Goal: Task Accomplishment & Management: Manage account settings

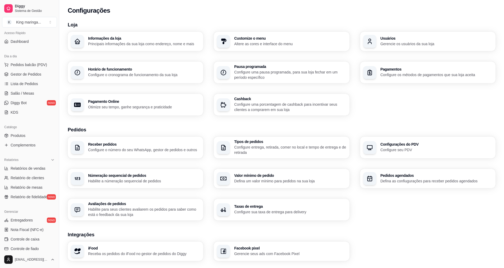
scroll to position [33, 0]
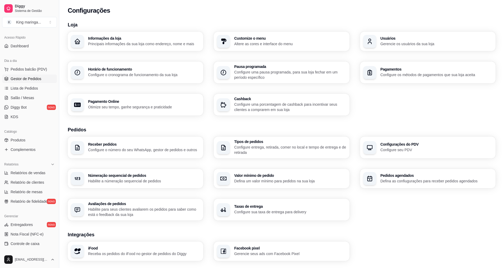
click at [32, 81] on span "Gestor de Pedidos" at bounding box center [26, 78] width 31 height 5
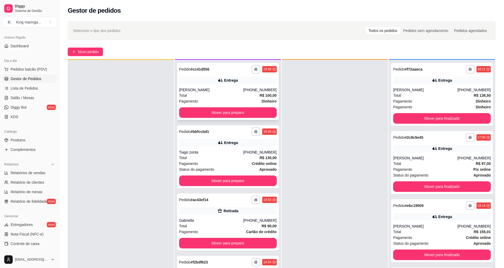
scroll to position [15, 0]
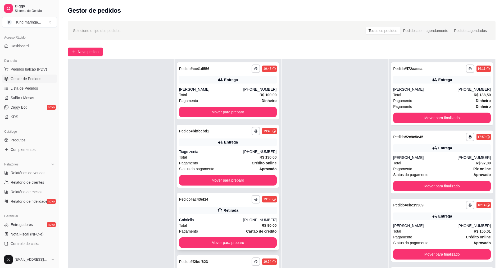
click at [207, 221] on div "Gabriella" at bounding box center [211, 219] width 64 height 5
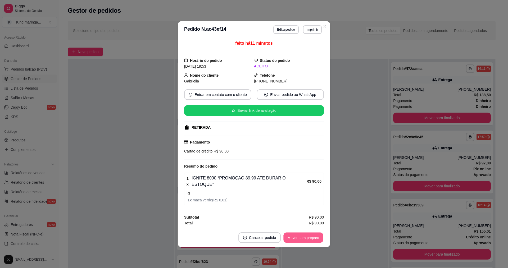
click at [304, 234] on button "Mover para preparo" at bounding box center [303, 237] width 40 height 10
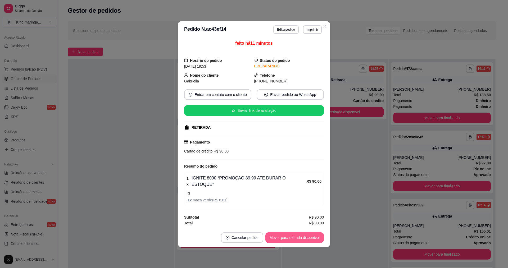
click at [295, 234] on button "Mover para retirada disponível" at bounding box center [294, 237] width 58 height 11
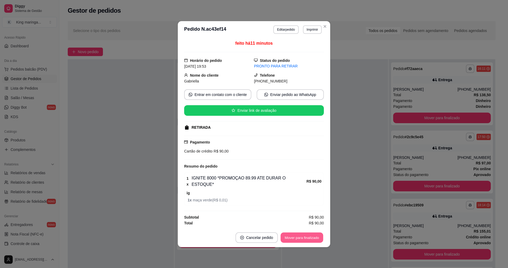
click at [310, 232] on button "Mover para finalizado" at bounding box center [302, 237] width 43 height 10
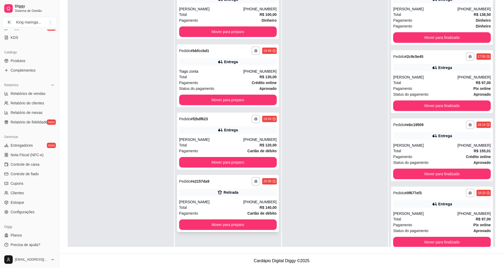
scroll to position [81, 0]
click at [223, 208] on div "Total R$ 140,00" at bounding box center [228, 207] width 98 height 6
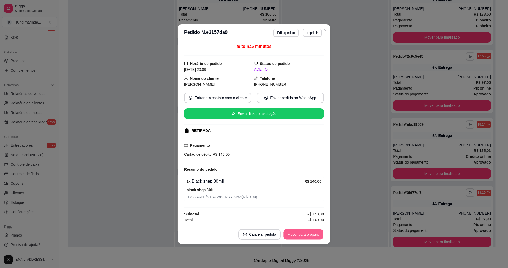
click at [297, 234] on button "Mover para preparo" at bounding box center [303, 234] width 40 height 10
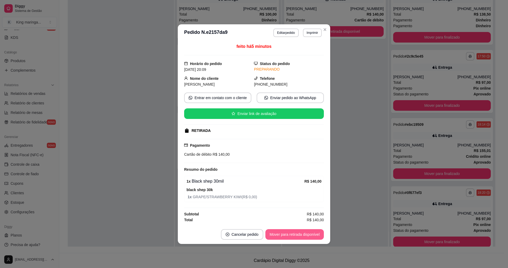
click at [297, 234] on button "Mover para retirada disponível" at bounding box center [294, 234] width 58 height 11
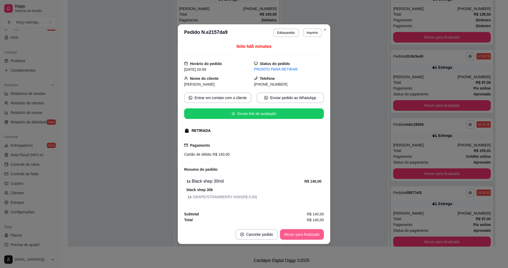
click at [297, 234] on button "Mover para finalizado" at bounding box center [302, 234] width 44 height 11
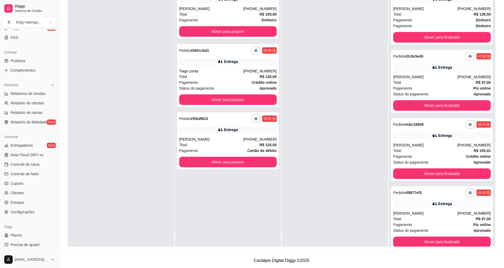
click at [341, 93] on div at bounding box center [335, 113] width 106 height 268
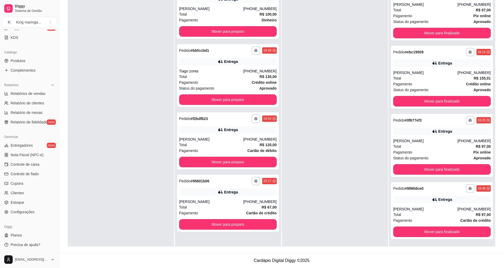
click at [310, 173] on div at bounding box center [335, 113] width 106 height 268
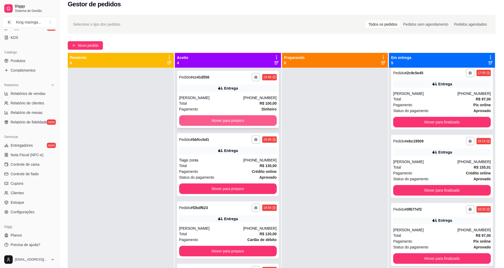
scroll to position [0, 0]
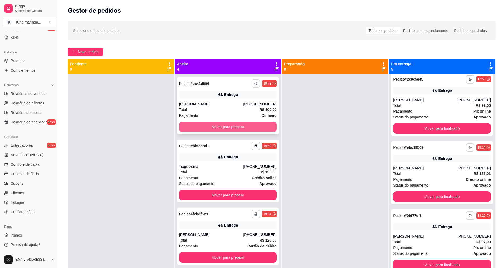
click at [226, 129] on button "Mover para preparo" at bounding box center [228, 127] width 98 height 11
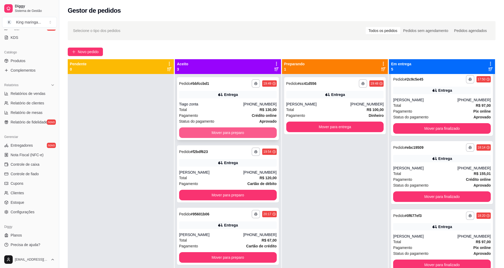
click at [223, 134] on button "Mover para preparo" at bounding box center [228, 132] width 98 height 11
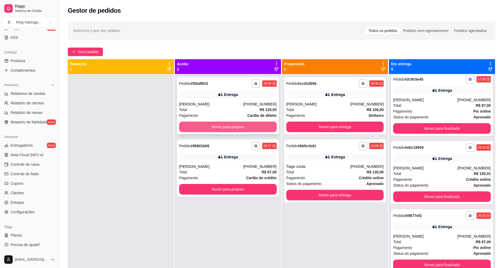
click at [234, 126] on button "Mover para preparo" at bounding box center [228, 127] width 98 height 11
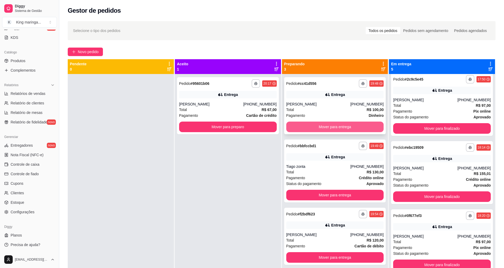
click at [336, 127] on button "Mover para entrega" at bounding box center [335, 127] width 98 height 11
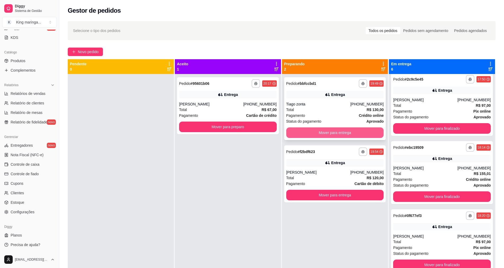
click at [331, 132] on button "Mover para entrega" at bounding box center [335, 132] width 98 height 11
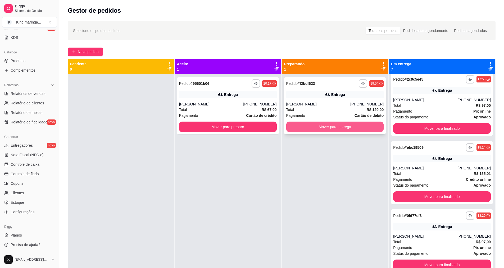
click at [336, 128] on button "Mover para entrega" at bounding box center [335, 127] width 98 height 11
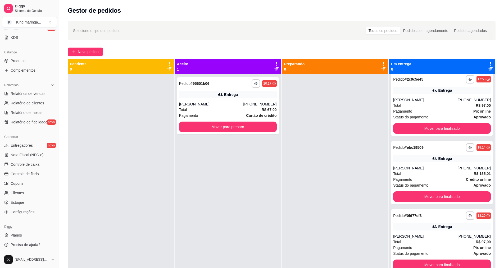
click at [303, 205] on div at bounding box center [335, 208] width 106 height 268
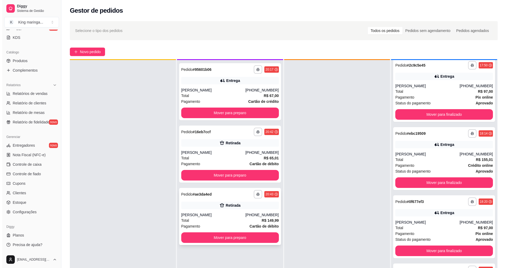
scroll to position [15, 0]
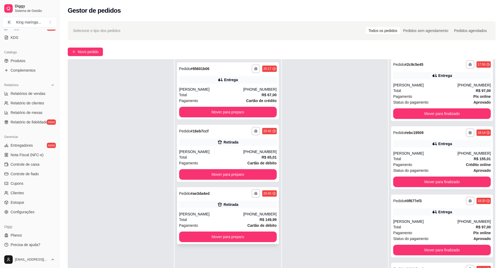
click at [208, 219] on div "Total R$ 149,99" at bounding box center [228, 220] width 98 height 6
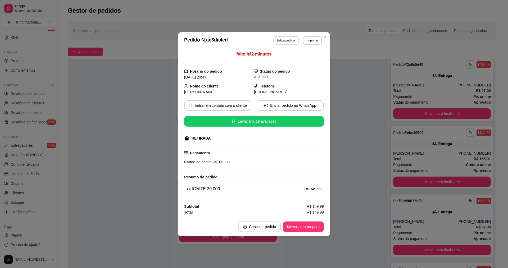
click at [282, 42] on button "Editar pedido" at bounding box center [285, 40] width 25 height 8
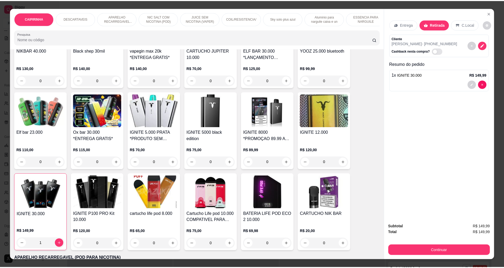
scroll to position [185, 0]
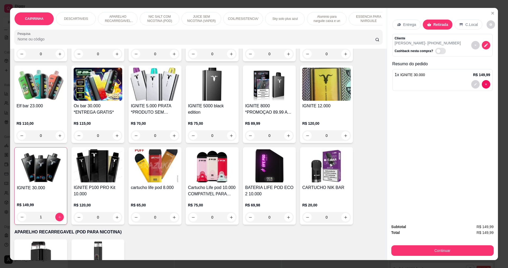
click at [43, 183] on img at bounding box center [41, 166] width 48 height 33
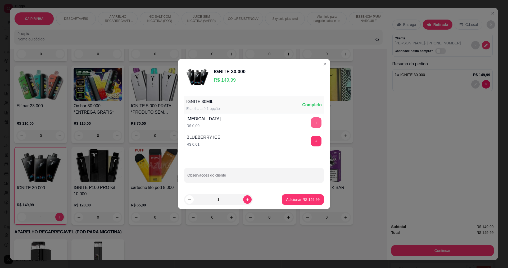
click at [313, 120] on button "+" at bounding box center [316, 122] width 11 height 11
click at [299, 198] on p "Adicionar R$ 149,99" at bounding box center [303, 199] width 34 height 5
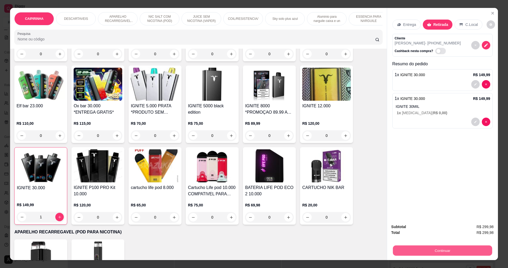
click at [428, 251] on button "Continuar" at bounding box center [441, 250] width 99 height 10
type input "0"
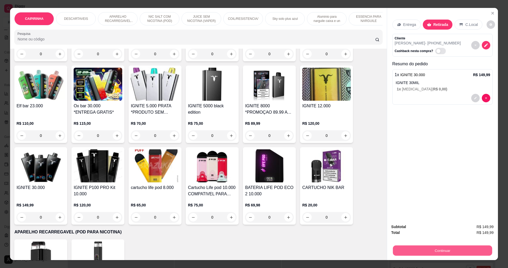
click at [425, 252] on button "Continuar" at bounding box center [441, 250] width 99 height 10
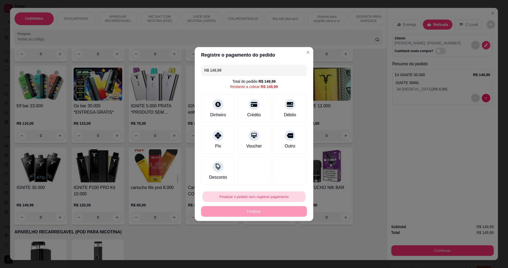
click at [236, 199] on button "Finalizar o pedido sem registrar pagamento" at bounding box center [254, 197] width 103 height 10
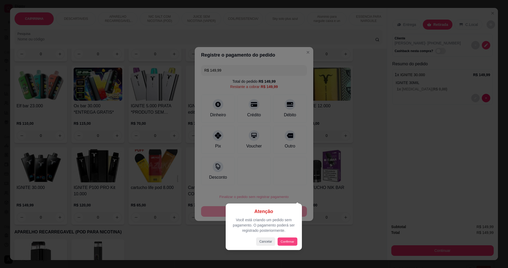
click at [282, 240] on button "Confirmar" at bounding box center [287, 241] width 20 height 8
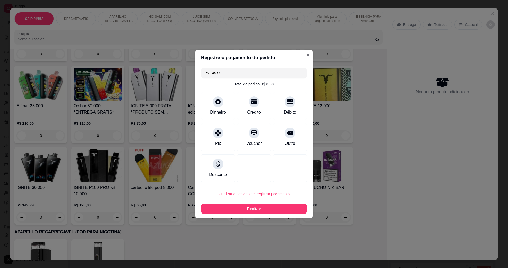
type input "R$ 0,00"
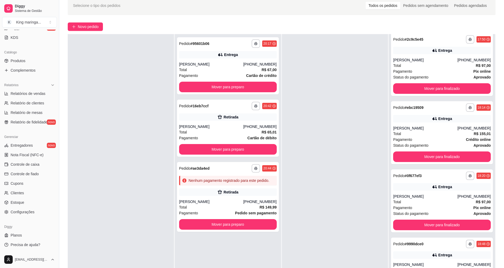
scroll to position [81, 0]
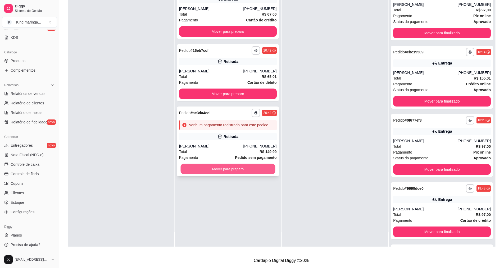
click at [203, 169] on button "Mover para preparo" at bounding box center [227, 169] width 95 height 10
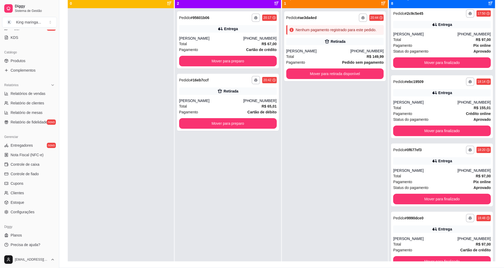
scroll to position [54, 0]
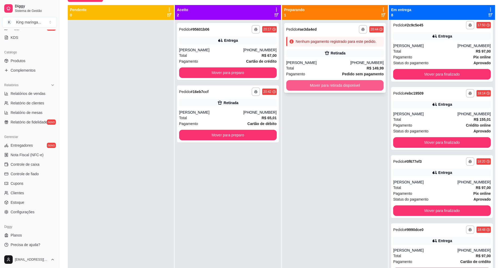
click at [331, 85] on button "Mover para retirada disponível" at bounding box center [335, 85] width 98 height 11
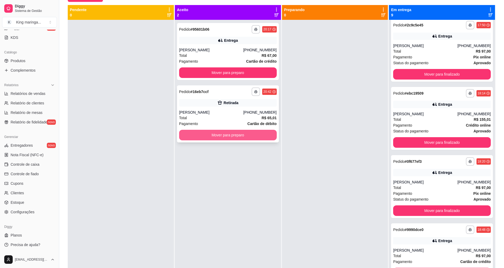
click at [240, 136] on button "Mover para preparo" at bounding box center [228, 135] width 98 height 11
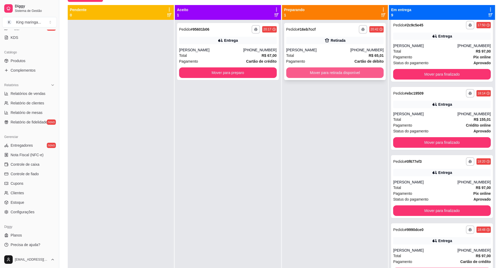
click at [341, 69] on button "Mover para retirada disponível" at bounding box center [335, 72] width 98 height 11
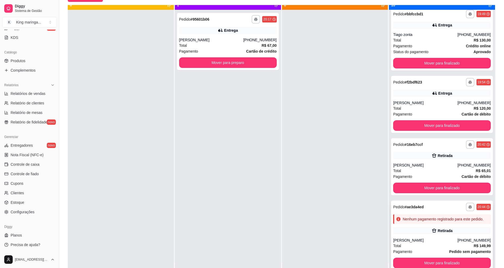
scroll to position [15, 0]
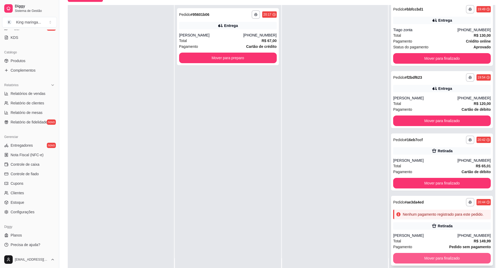
click at [432, 259] on button "Mover para finalizado" at bounding box center [442, 258] width 98 height 11
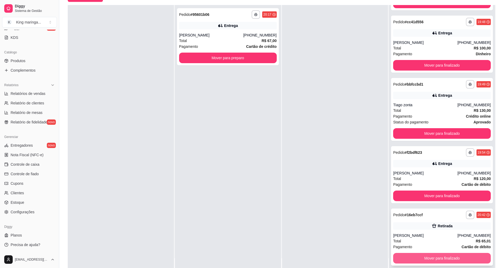
click at [419, 263] on button "Mover para finalizado" at bounding box center [442, 258] width 98 height 11
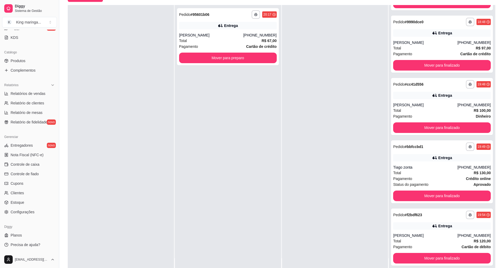
scroll to position [265, 0]
click at [220, 58] on button "Mover para preparo" at bounding box center [228, 58] width 98 height 11
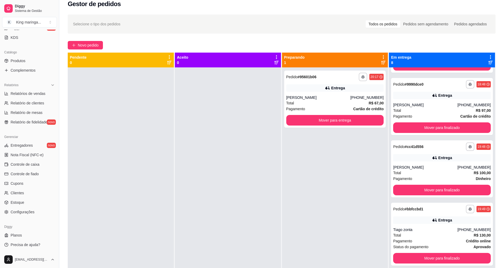
scroll to position [0, 0]
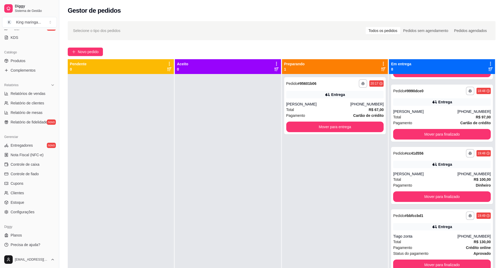
click at [276, 65] on icon at bounding box center [276, 64] width 1 height 4
click at [180, 109] on div at bounding box center [228, 208] width 106 height 268
click at [261, 163] on div at bounding box center [228, 208] width 106 height 268
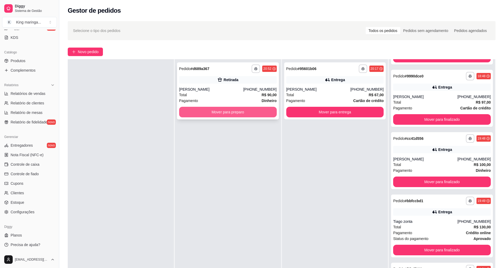
click at [212, 116] on button "Mover para preparo" at bounding box center [228, 112] width 98 height 11
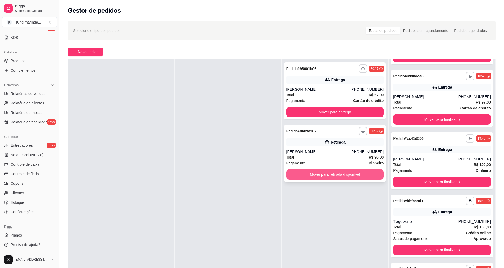
click at [338, 178] on button "Mover para retirada disponível" at bounding box center [335, 174] width 98 height 11
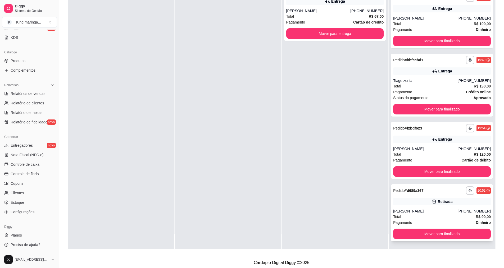
scroll to position [81, 0]
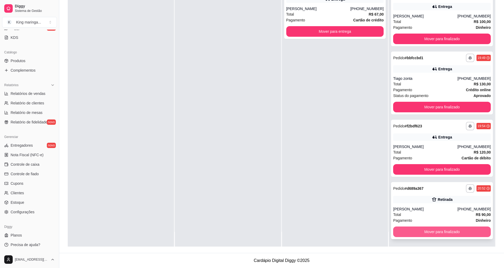
click at [424, 234] on button "Mover para finalizado" at bounding box center [442, 232] width 98 height 11
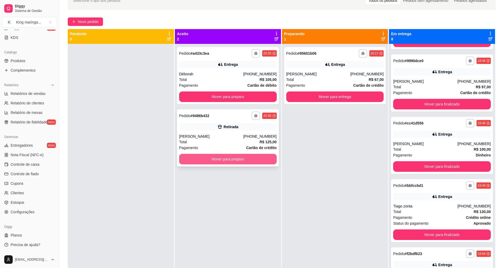
scroll to position [1, 0]
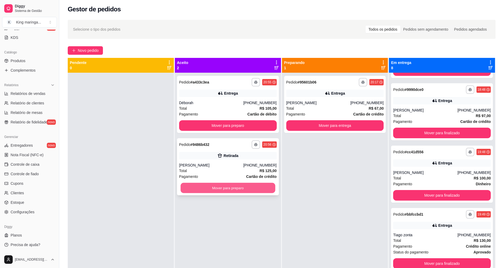
click at [212, 192] on button "Mover para preparo" at bounding box center [227, 188] width 95 height 10
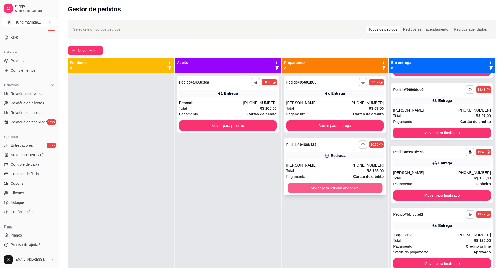
click at [334, 189] on button "Mover para retirada disponível" at bounding box center [334, 188] width 95 height 10
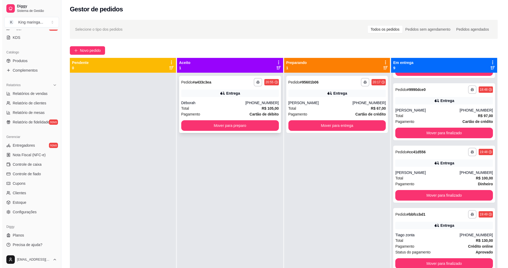
scroll to position [328, 0]
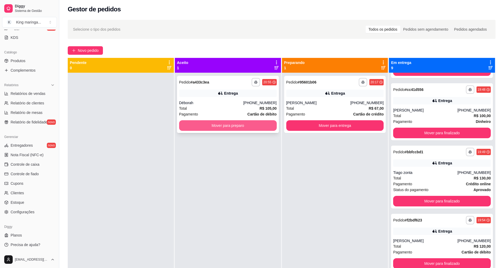
click at [238, 124] on button "Mover para preparo" at bounding box center [228, 125] width 98 height 11
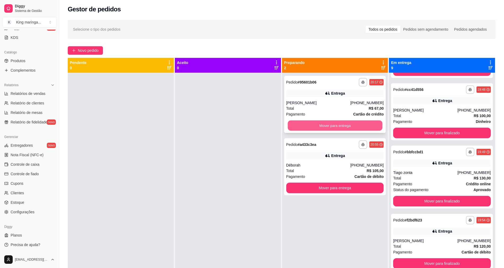
click at [337, 127] on button "Mover para entrega" at bounding box center [334, 126] width 95 height 10
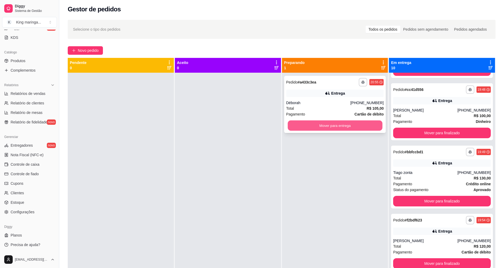
click at [325, 130] on button "Mover para entrega" at bounding box center [334, 126] width 95 height 10
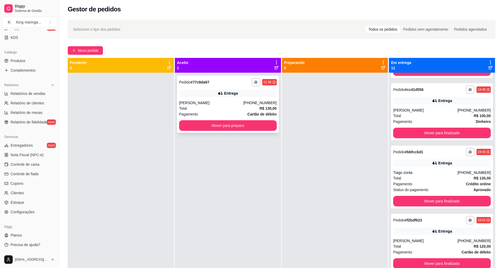
click at [199, 102] on div "[PERSON_NAME]" at bounding box center [211, 102] width 64 height 5
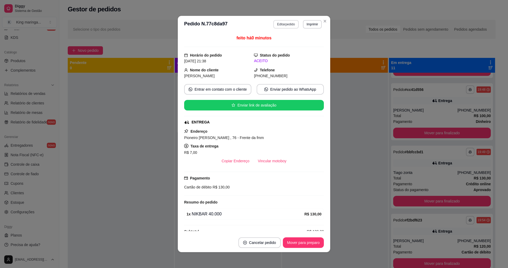
click at [285, 25] on button "Editar pedido" at bounding box center [285, 24] width 25 height 8
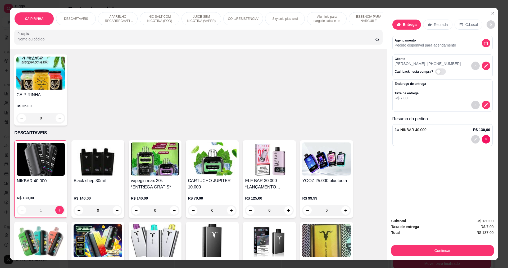
scroll to position [79, 0]
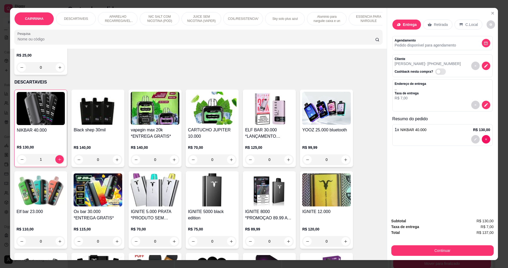
click at [52, 139] on div "NIKBAR 40.000" at bounding box center [41, 133] width 48 height 12
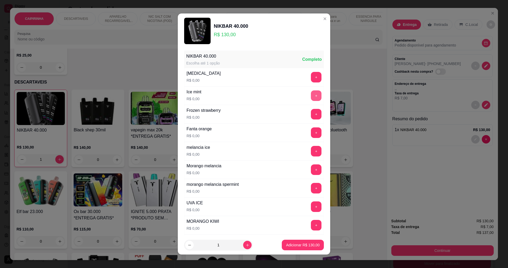
click at [311, 93] on button "+" at bounding box center [316, 95] width 11 height 11
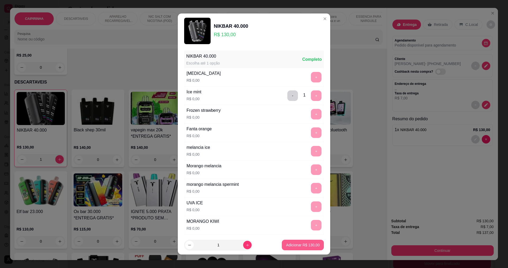
click at [304, 246] on p "Adicionar R$ 130,00" at bounding box center [303, 244] width 34 height 5
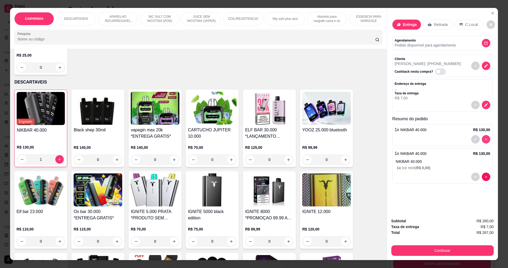
type input "0"
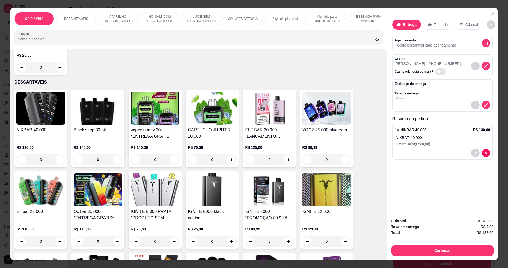
click at [433, 192] on div "Entrega Retirada C.Local Agendamento Pedido disponível para agendamento Cliente…" at bounding box center [442, 111] width 111 height 206
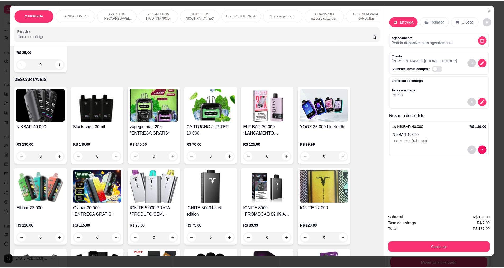
scroll to position [9, 0]
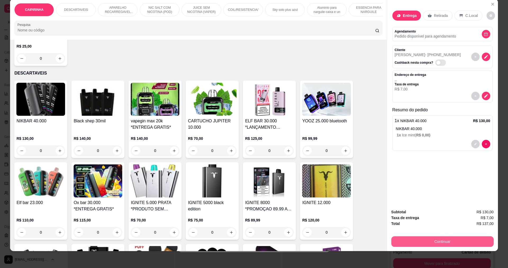
click at [438, 241] on button "Continuar" at bounding box center [442, 241] width 102 height 11
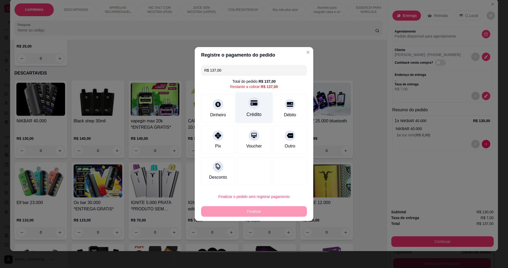
click at [255, 119] on div "Crédito" at bounding box center [253, 107] width 37 height 31
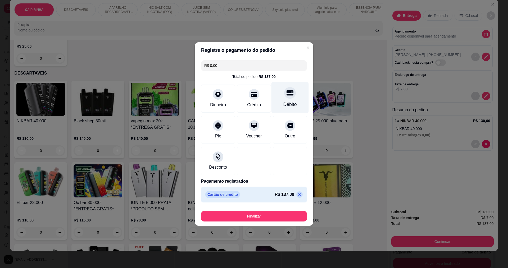
click at [286, 103] on div "Débito" at bounding box center [289, 104] width 13 height 7
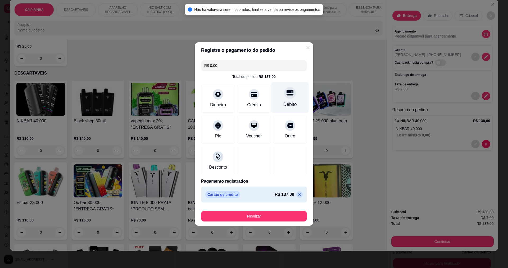
click at [284, 94] on div at bounding box center [290, 93] width 12 height 12
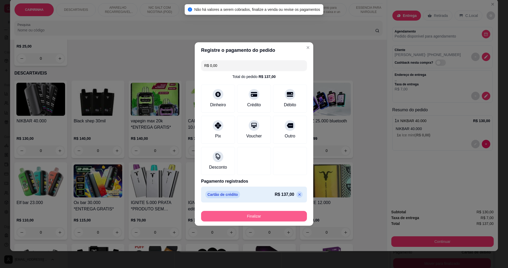
click at [261, 216] on button "Finalizar" at bounding box center [254, 216] width 106 height 11
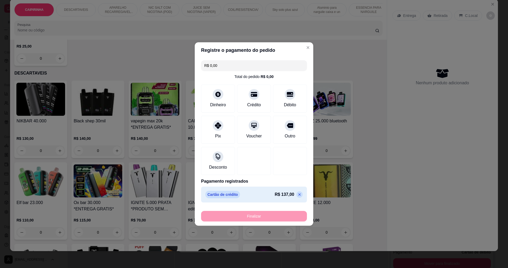
type input "-R$ 137,00"
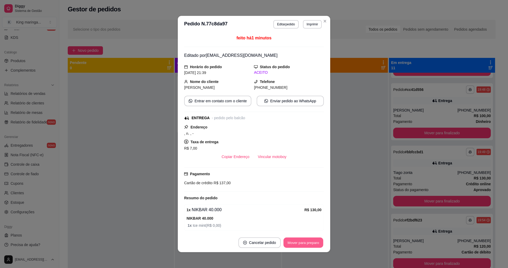
click at [292, 245] on button "Mover para preparo" at bounding box center [303, 243] width 40 height 10
